Goal: Navigation & Orientation: Find specific page/section

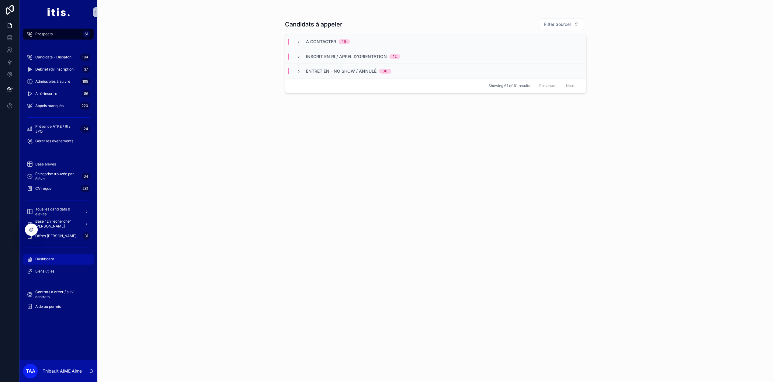
click at [66, 259] on div "Dashboard" at bounding box center [58, 259] width 63 height 10
